Goal: Task Accomplishment & Management: Manage account settings

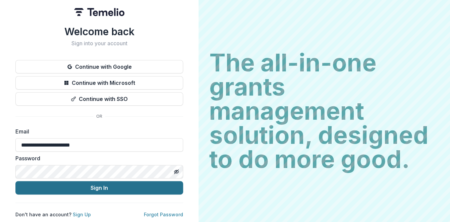
click at [105, 186] on button "Sign In" at bounding box center [99, 187] width 168 height 13
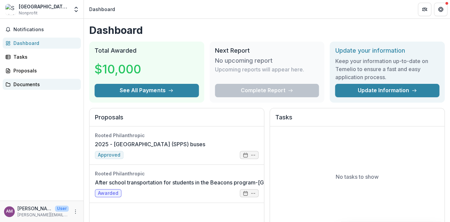
click at [29, 84] on div "Documents" at bounding box center [44, 84] width 62 height 7
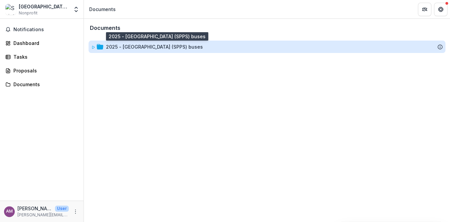
click at [144, 46] on div "2025 - [GEOGRAPHIC_DATA] (SPPS) buses" at bounding box center [154, 46] width 97 height 7
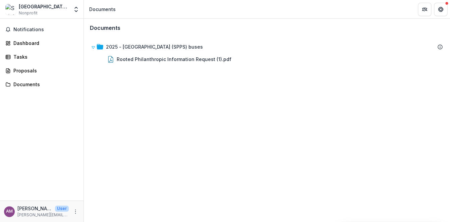
click at [39, 7] on div "Saint Paul Public Schools ISD#625" at bounding box center [44, 6] width 50 height 7
click at [442, 11] on icon "Get Help" at bounding box center [441, 10] width 1 height 1
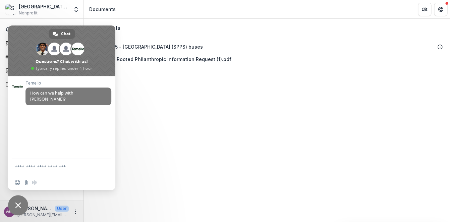
click at [47, 6] on div "[GEOGRAPHIC_DATA][PERSON_NAME] ISD#625" at bounding box center [44, 6] width 50 height 7
click at [61, 13] on div "Saint Paul Public Schools ISD#625 Nonprofit" at bounding box center [44, 9] width 50 height 13
click at [29, 8] on div "[GEOGRAPHIC_DATA][PERSON_NAME] ISD#625" at bounding box center [44, 6] width 50 height 7
click at [27, 9] on div "[GEOGRAPHIC_DATA][PERSON_NAME] ISD#625" at bounding box center [44, 6] width 50 height 7
click at [196, 155] on div "Documents 2025 - Dayton's Bluff Elementary School (SPPS) buses Rooted Philanthr…" at bounding box center [267, 120] width 366 height 203
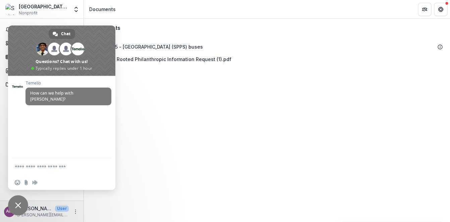
click at [44, 214] on p "[PERSON_NAME][EMAIL_ADDRESS][PERSON_NAME][DOMAIN_NAME]" at bounding box center [42, 215] width 51 height 6
click at [78, 212] on button "More" at bounding box center [75, 211] width 8 height 8
click at [17, 202] on span "Close chat" at bounding box center [18, 205] width 6 height 6
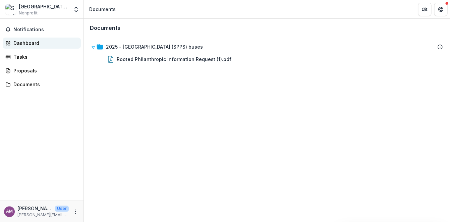
click at [38, 46] on div "Dashboard" at bounding box center [44, 43] width 62 height 7
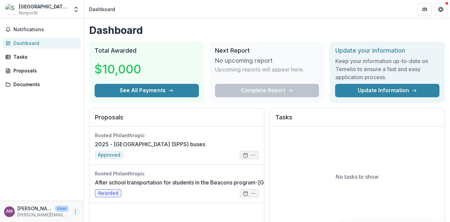
click at [75, 212] on icon "More" at bounding box center [75, 211] width 5 height 5
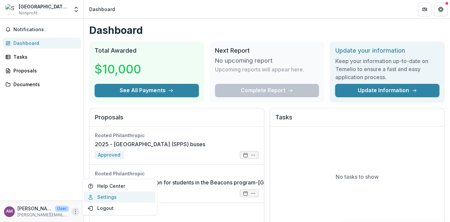
click at [103, 201] on link "Settings" at bounding box center [120, 196] width 72 height 11
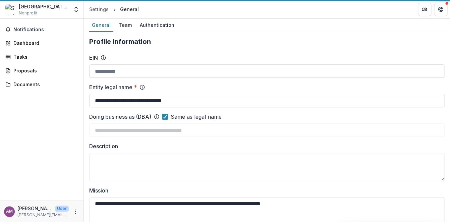
type input "**********"
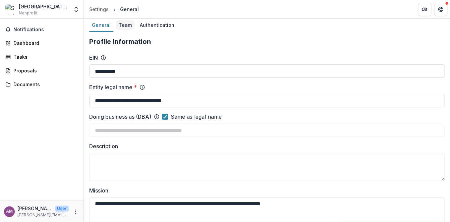
click at [127, 24] on div "Team" at bounding box center [125, 25] width 18 height 10
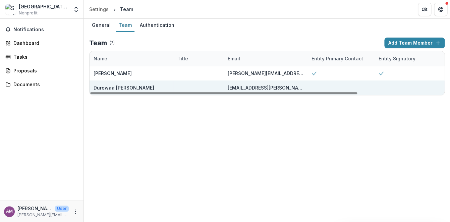
click at [268, 89] on div "durowaa.agyeman-mensah@spps.org" at bounding box center [266, 87] width 76 height 7
click at [138, 88] on div "Durowaa Agyeman-Mensah" at bounding box center [124, 87] width 61 height 7
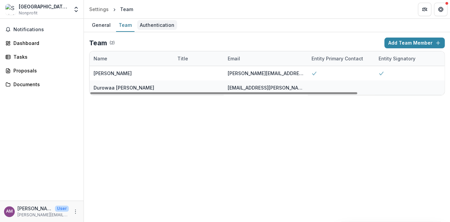
click at [150, 21] on div "Authentication" at bounding box center [157, 25] width 40 height 10
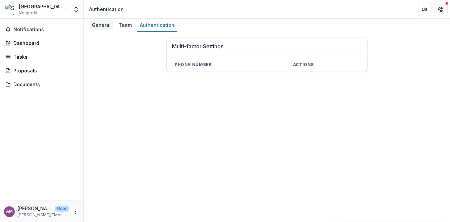
click at [97, 26] on div "General" at bounding box center [101, 25] width 24 height 10
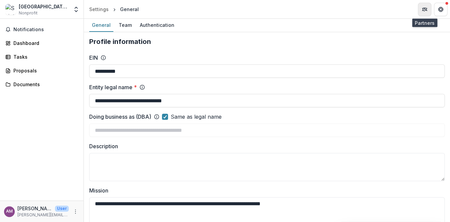
click at [422, 9] on icon "Partners" at bounding box center [422, 9] width 1 height 2
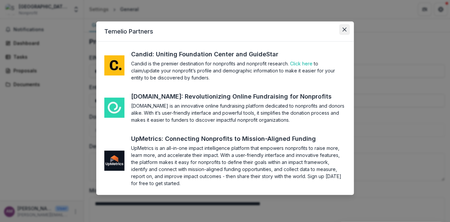
click at [343, 32] on button "Close" at bounding box center [344, 29] width 11 height 11
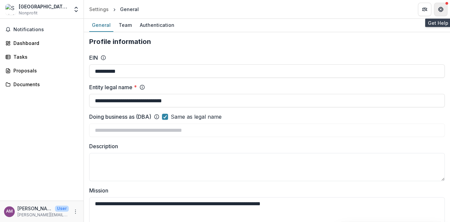
click at [443, 9] on button "Get Help" at bounding box center [440, 9] width 13 height 13
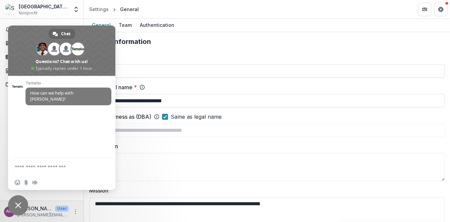
click at [20, 203] on span "Close chat" at bounding box center [18, 205] width 6 height 6
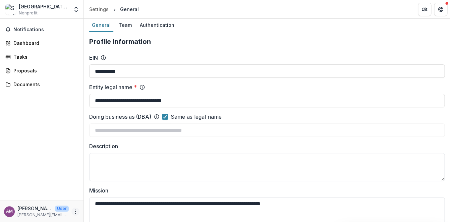
click at [74, 212] on icon "More" at bounding box center [75, 211] width 5 height 5
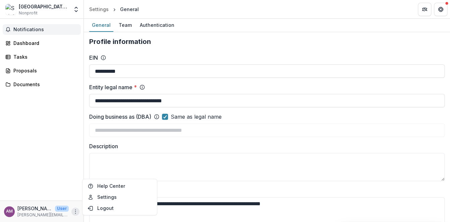
click at [40, 29] on span "Notifications" at bounding box center [45, 30] width 65 height 6
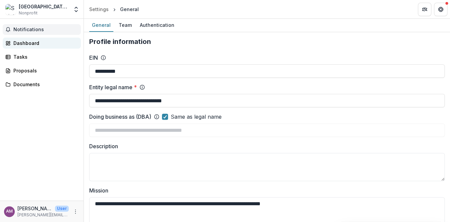
click at [36, 45] on div "Dashboard" at bounding box center [44, 43] width 62 height 7
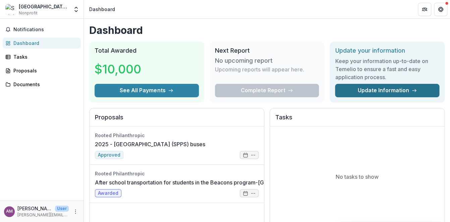
click at [403, 86] on link "Update Information" at bounding box center [387, 90] width 104 height 13
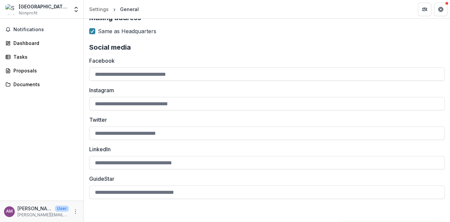
scroll to position [781, 0]
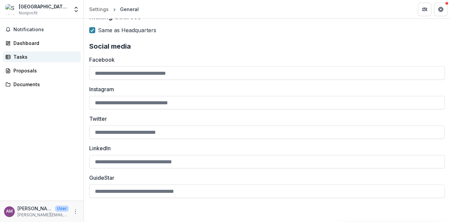
click at [41, 59] on div "Tasks" at bounding box center [44, 56] width 62 height 7
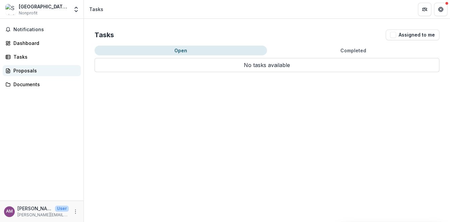
click at [37, 70] on div "Proposals" at bounding box center [44, 70] width 62 height 7
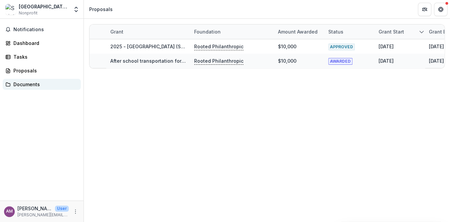
click at [30, 86] on div "Documents" at bounding box center [44, 84] width 62 height 7
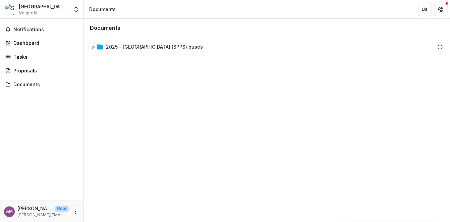
click at [59, 206] on p "User" at bounding box center [62, 208] width 14 height 6
click at [78, 212] on button "More" at bounding box center [75, 211] width 8 height 8
click at [99, 199] on link "Settings" at bounding box center [120, 196] width 72 height 11
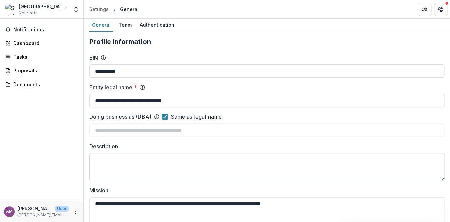
scroll to position [1, 0]
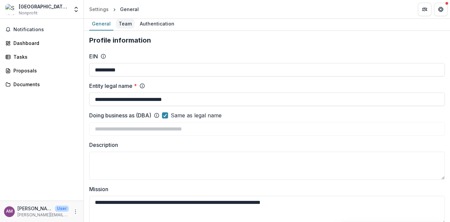
click at [126, 25] on div "Team" at bounding box center [125, 24] width 18 height 10
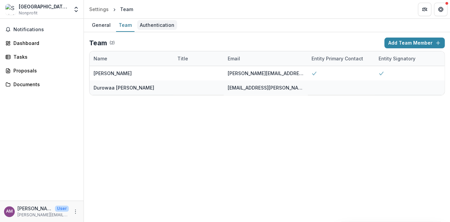
click at [144, 26] on div "Authentication" at bounding box center [157, 25] width 40 height 10
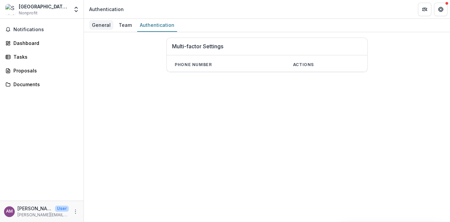
click at [103, 25] on div "General" at bounding box center [101, 25] width 24 height 10
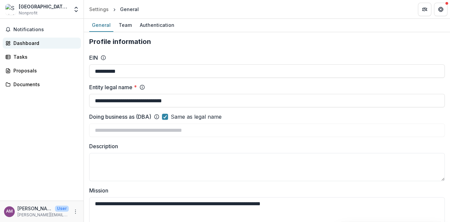
click at [59, 39] on link "Dashboard" at bounding box center [42, 43] width 78 height 11
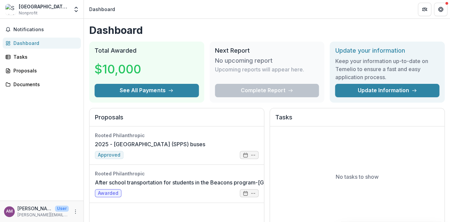
click at [38, 207] on p "[PERSON_NAME]" at bounding box center [34, 208] width 35 height 7
click at [76, 212] on icon "More" at bounding box center [75, 211] width 5 height 5
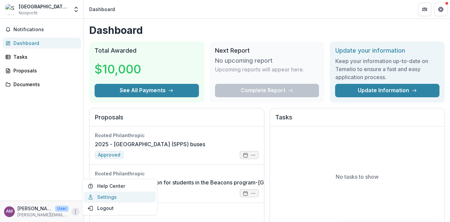
click at [101, 197] on link "Settings" at bounding box center [120, 196] width 72 height 11
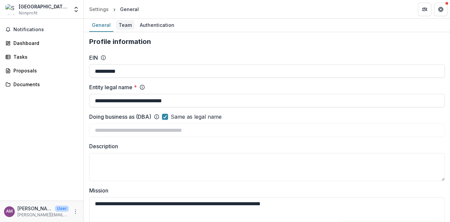
click at [121, 24] on div "Team" at bounding box center [125, 25] width 18 height 10
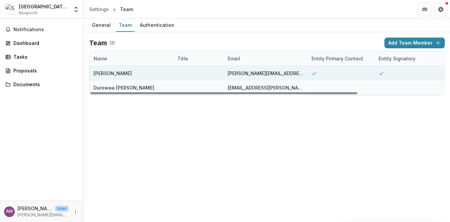
click at [220, 73] on div at bounding box center [198, 73] width 50 height 14
click at [122, 75] on div "[PERSON_NAME]" at bounding box center [113, 73] width 38 height 7
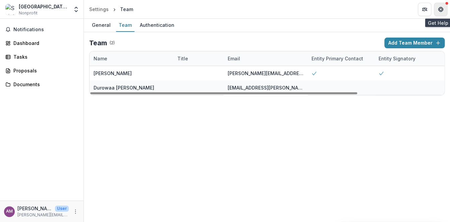
click at [441, 9] on icon "Get Help" at bounding box center [440, 9] width 5 height 5
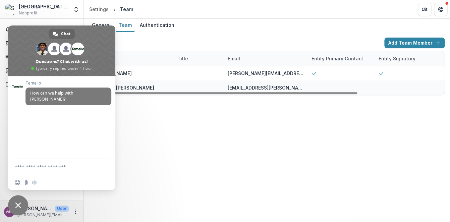
click at [66, 169] on textarea "Compose your message..." at bounding box center [55, 166] width 80 height 17
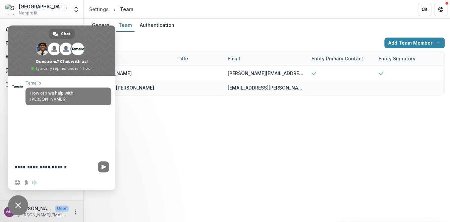
type textarea "**********"
drag, startPoint x: 70, startPoint y: 169, endPoint x: -19, endPoint y: 155, distance: 89.9
click at [15, 158] on textarea "**********" at bounding box center [55, 166] width 80 height 17
drag, startPoint x: 31, startPoint y: 33, endPoint x: 12, endPoint y: 47, distance: 23.5
click at [13, 48] on span at bounding box center [61, 50] width 107 height 50
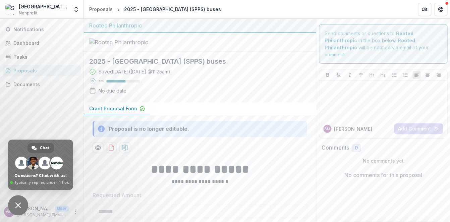
type textarea "**********"
